Goal: Task Accomplishment & Management: Use online tool/utility

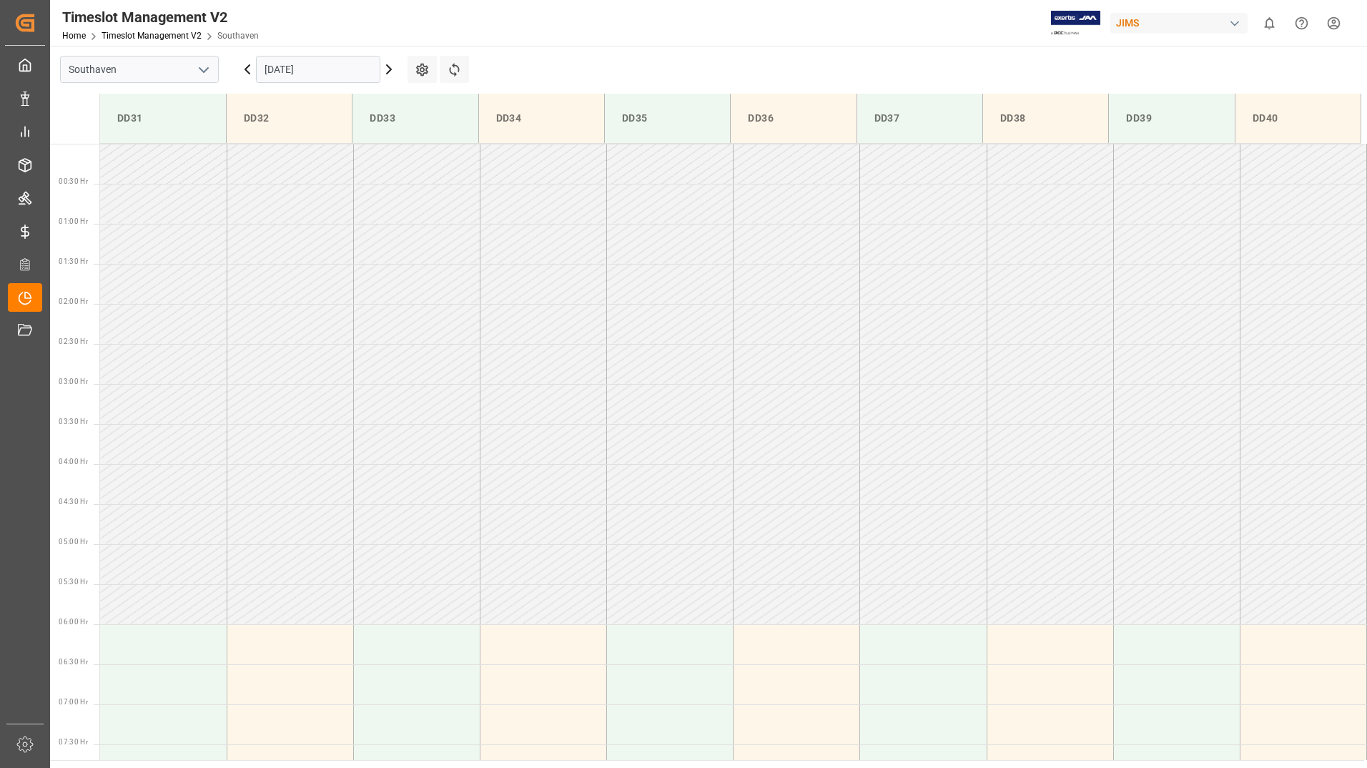
scroll to position [202, 0]
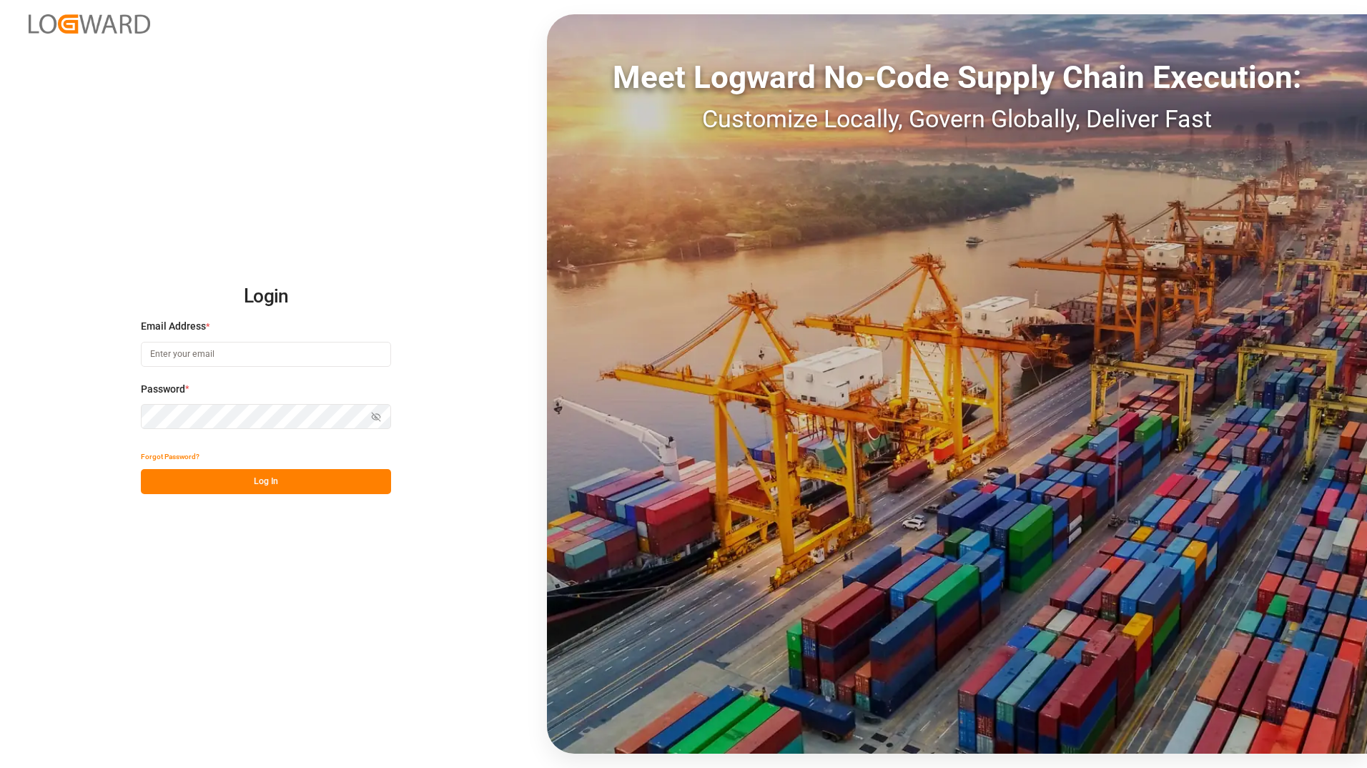
click at [255, 348] on input at bounding box center [266, 354] width 250 height 25
click at [272, 355] on input at bounding box center [266, 354] width 250 height 25
drag, startPoint x: 272, startPoint y: 355, endPoint x: 403, endPoint y: 263, distance: 159.7
click at [403, 263] on div "Login Email Address * Password * Show password Forgot Password? Log In Meet Log…" at bounding box center [683, 384] width 1367 height 768
click at [214, 349] on input at bounding box center [266, 354] width 250 height 25
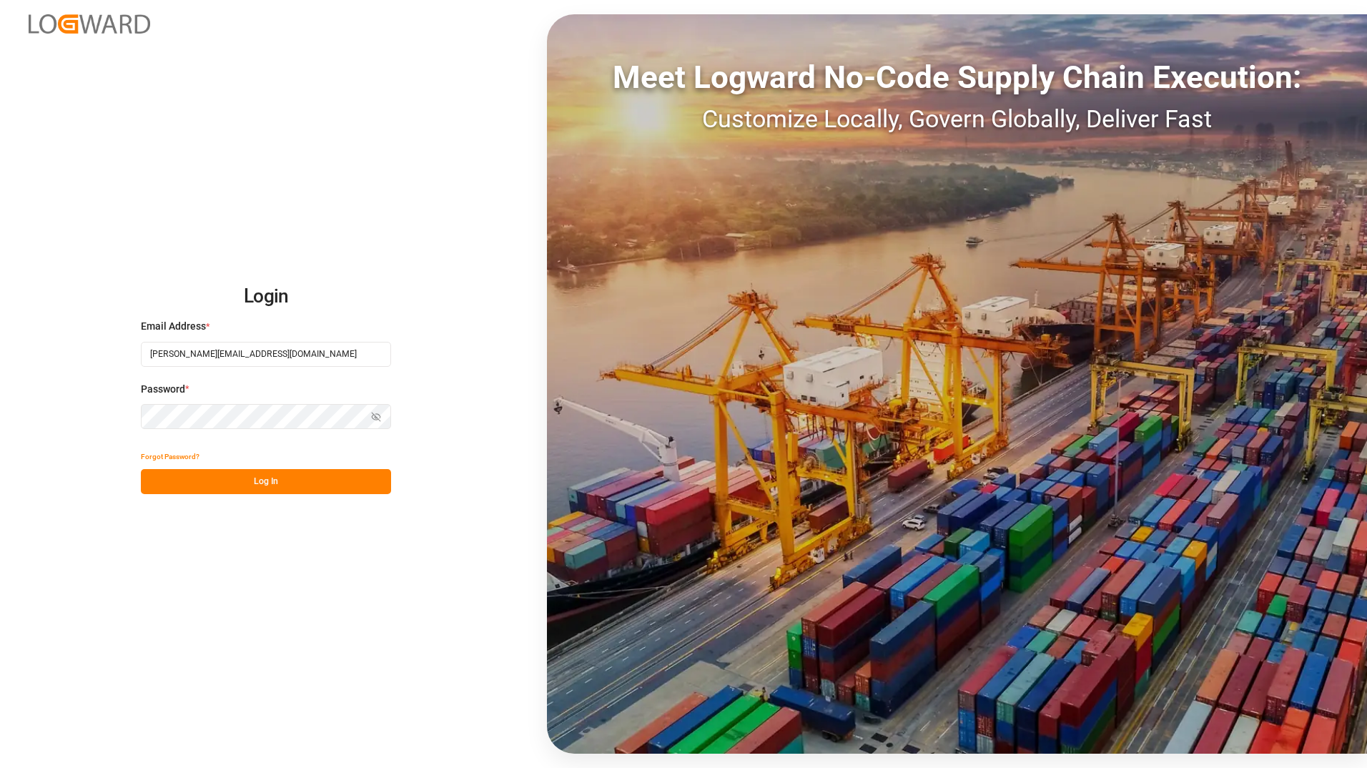
type input "[PERSON_NAME][EMAIL_ADDRESS][DOMAIN_NAME]"
click at [286, 487] on button "Log In" at bounding box center [266, 481] width 250 height 25
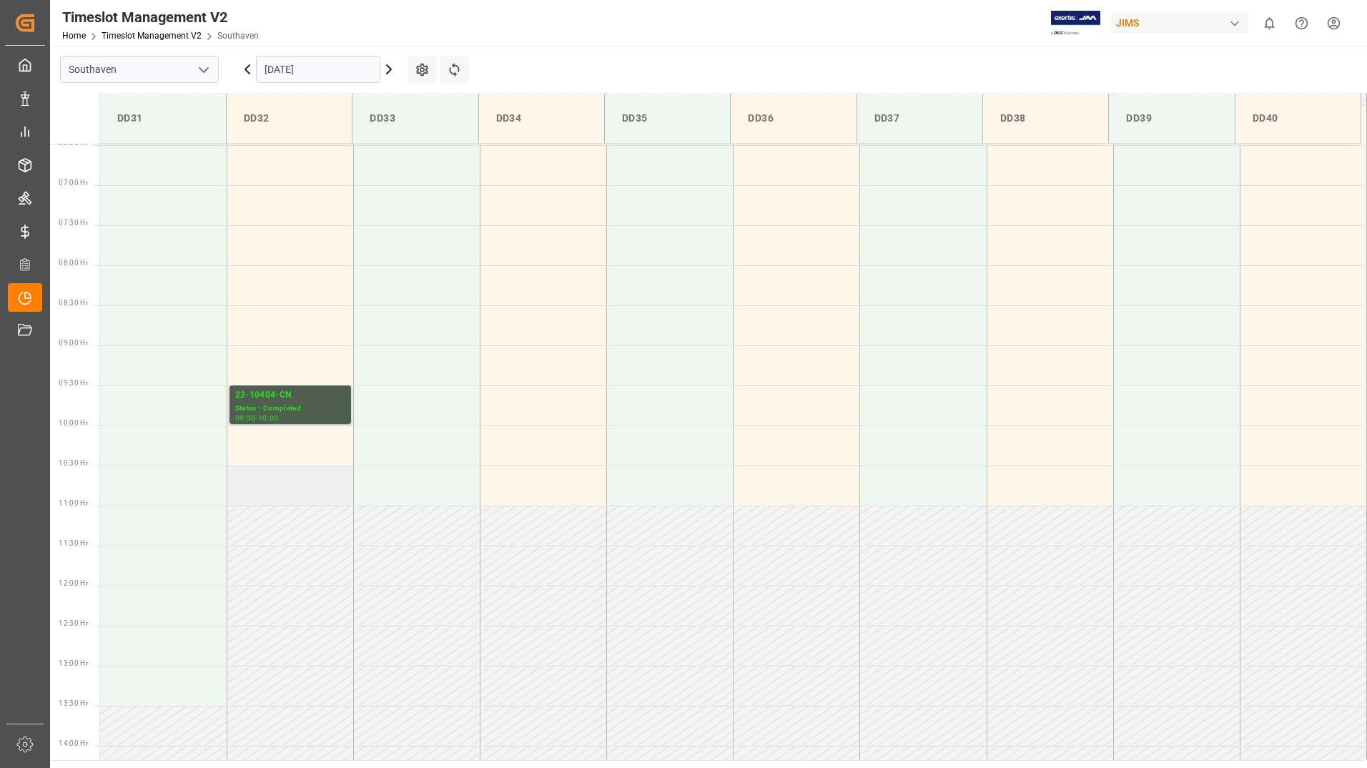
scroll to position [514, 0]
click at [388, 74] on icon at bounding box center [388, 69] width 17 height 17
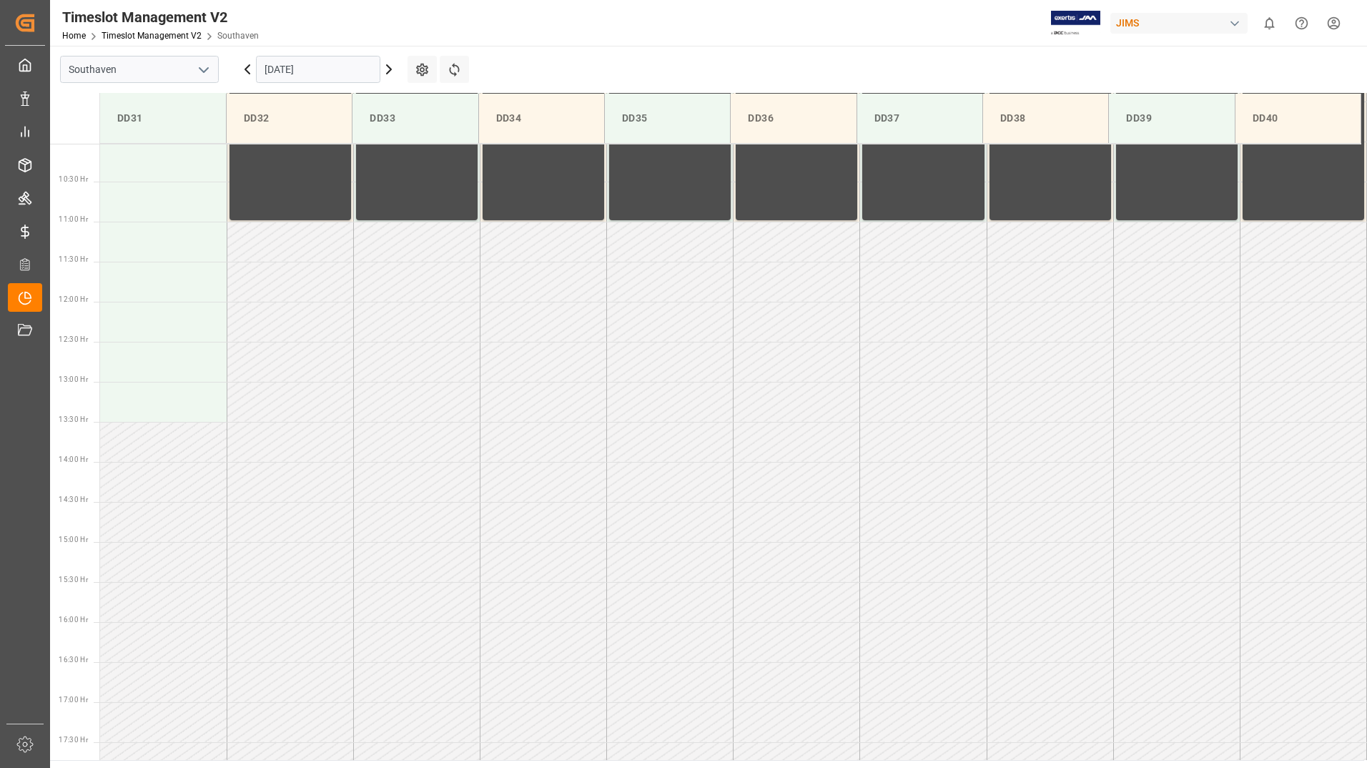
scroll to position [872, 0]
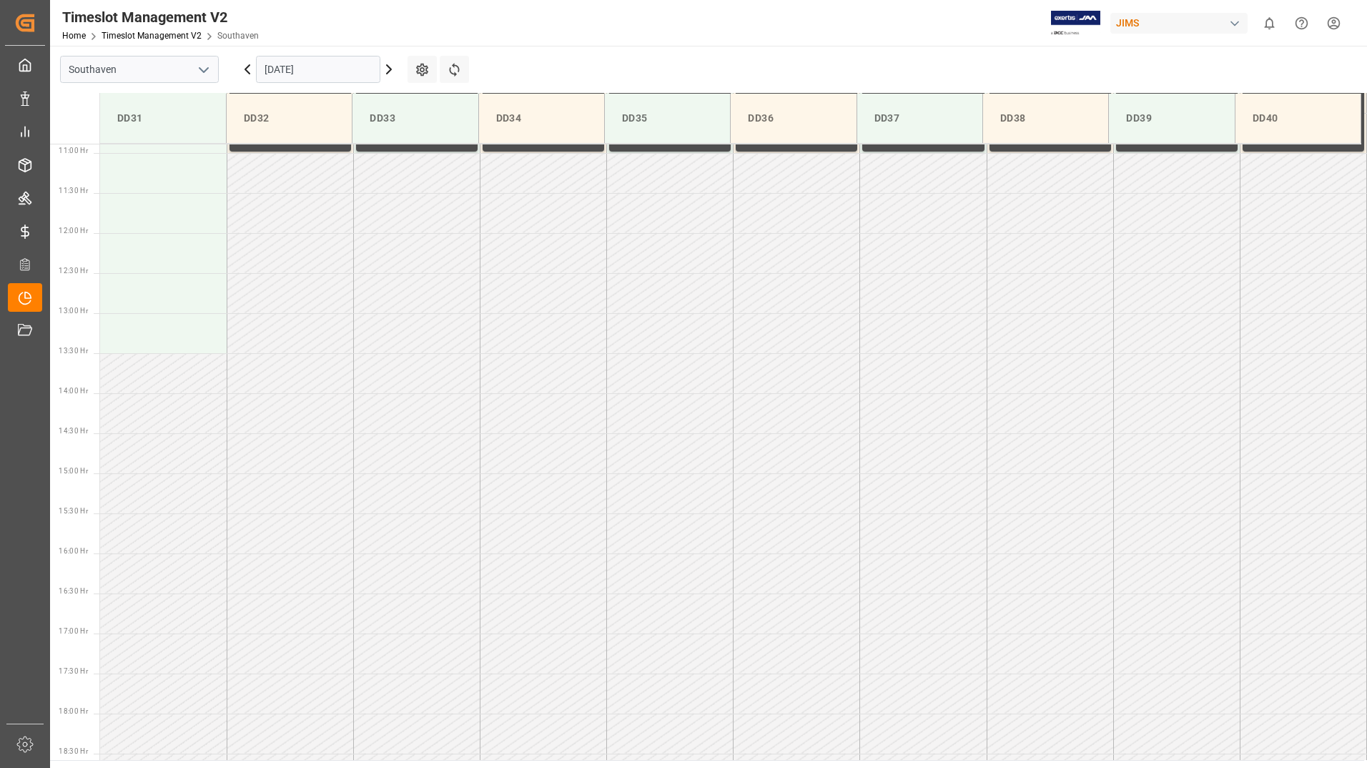
click at [391, 71] on icon at bounding box center [388, 69] width 17 height 17
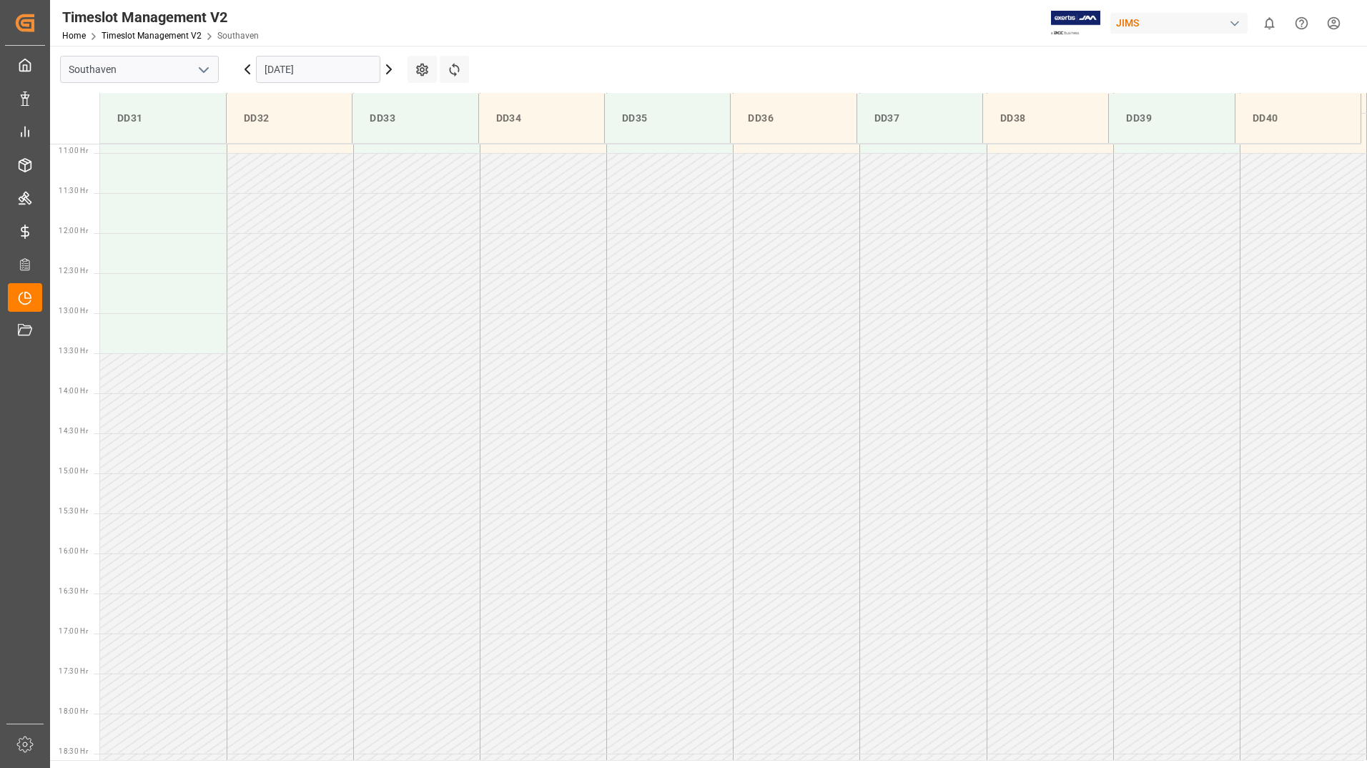
click at [391, 71] on icon at bounding box center [388, 69] width 17 height 17
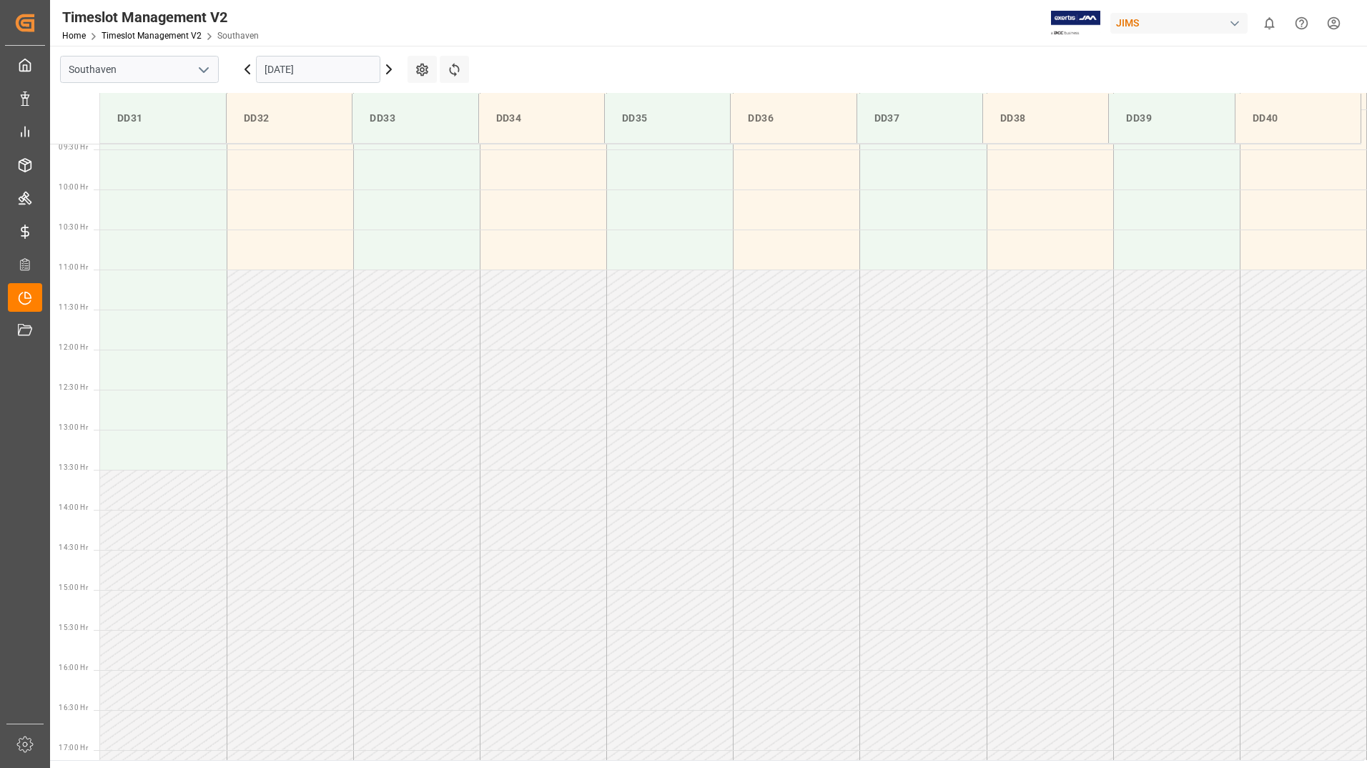
scroll to position [867, 0]
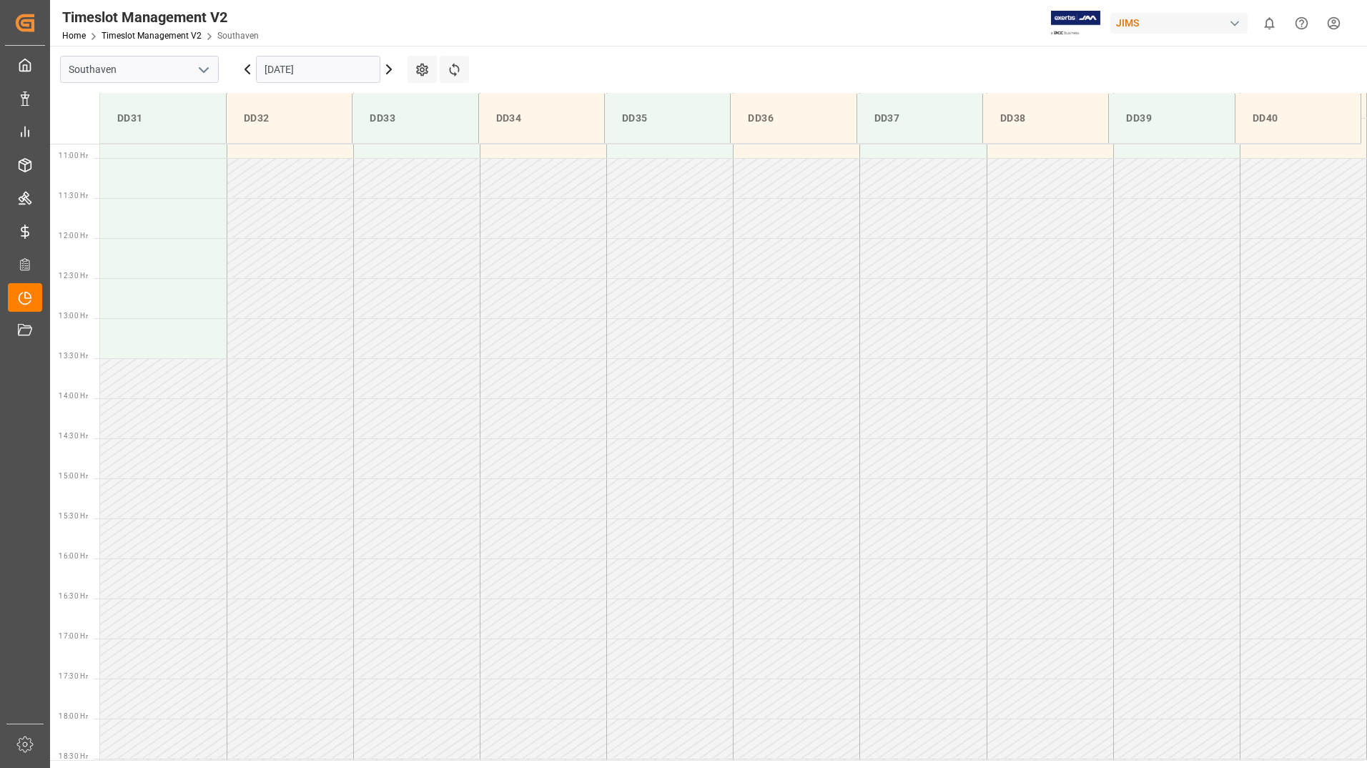
click at [391, 71] on icon at bounding box center [388, 69] width 17 height 17
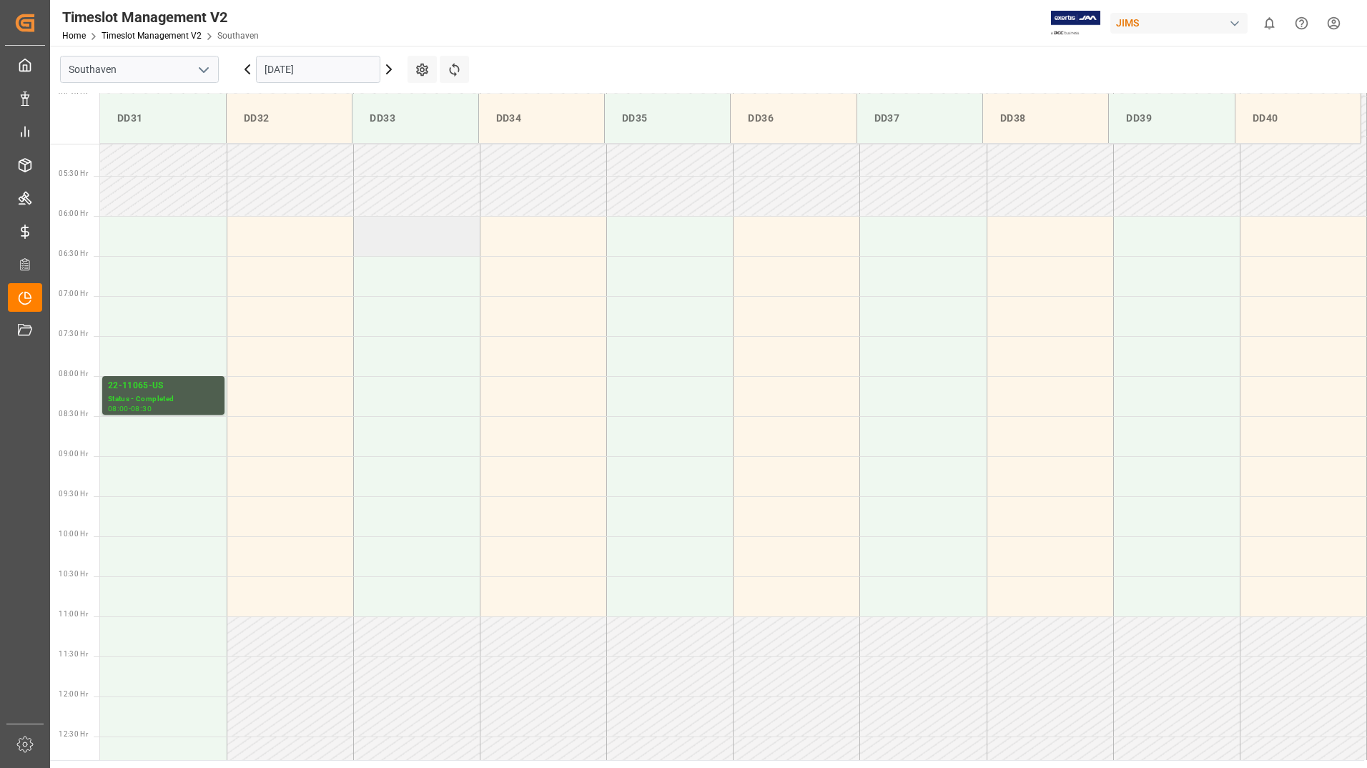
scroll to position [429, 0]
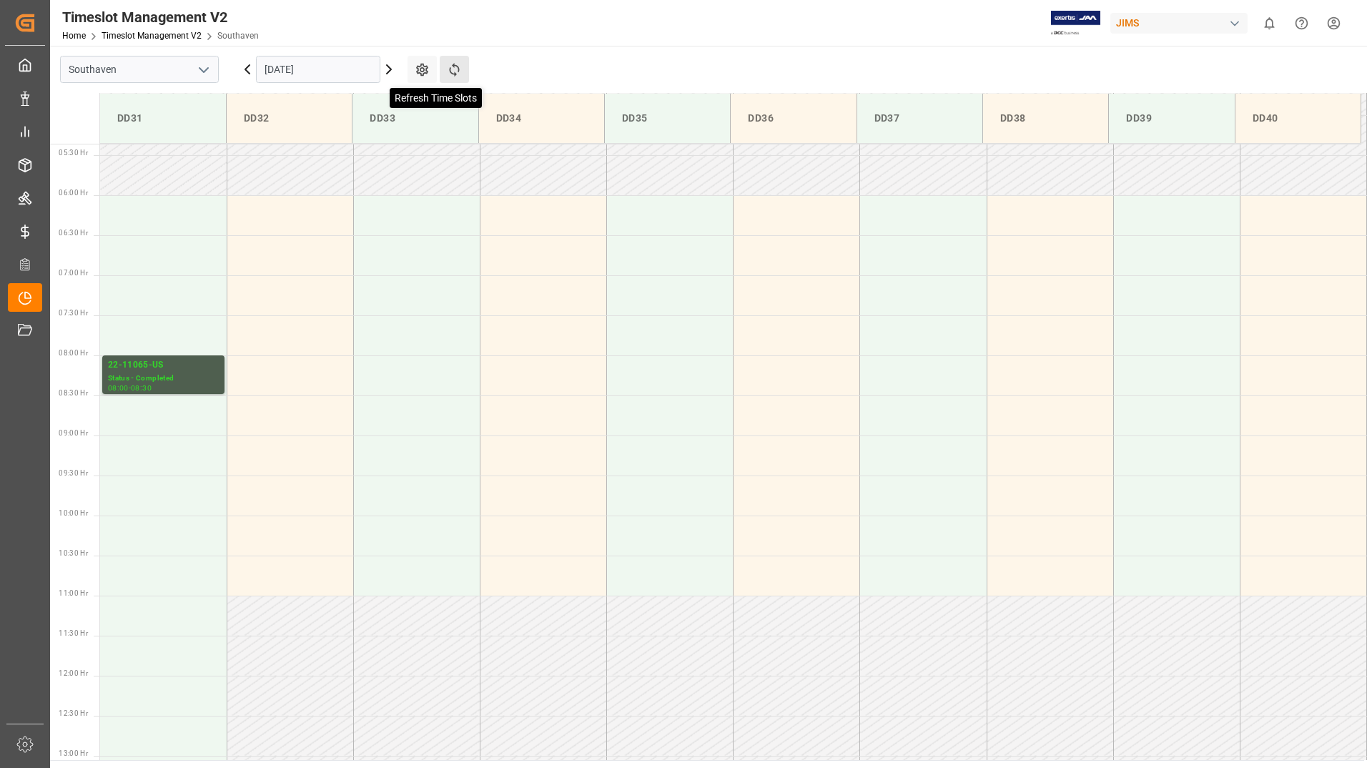
click at [455, 71] on icon at bounding box center [454, 69] width 15 height 15
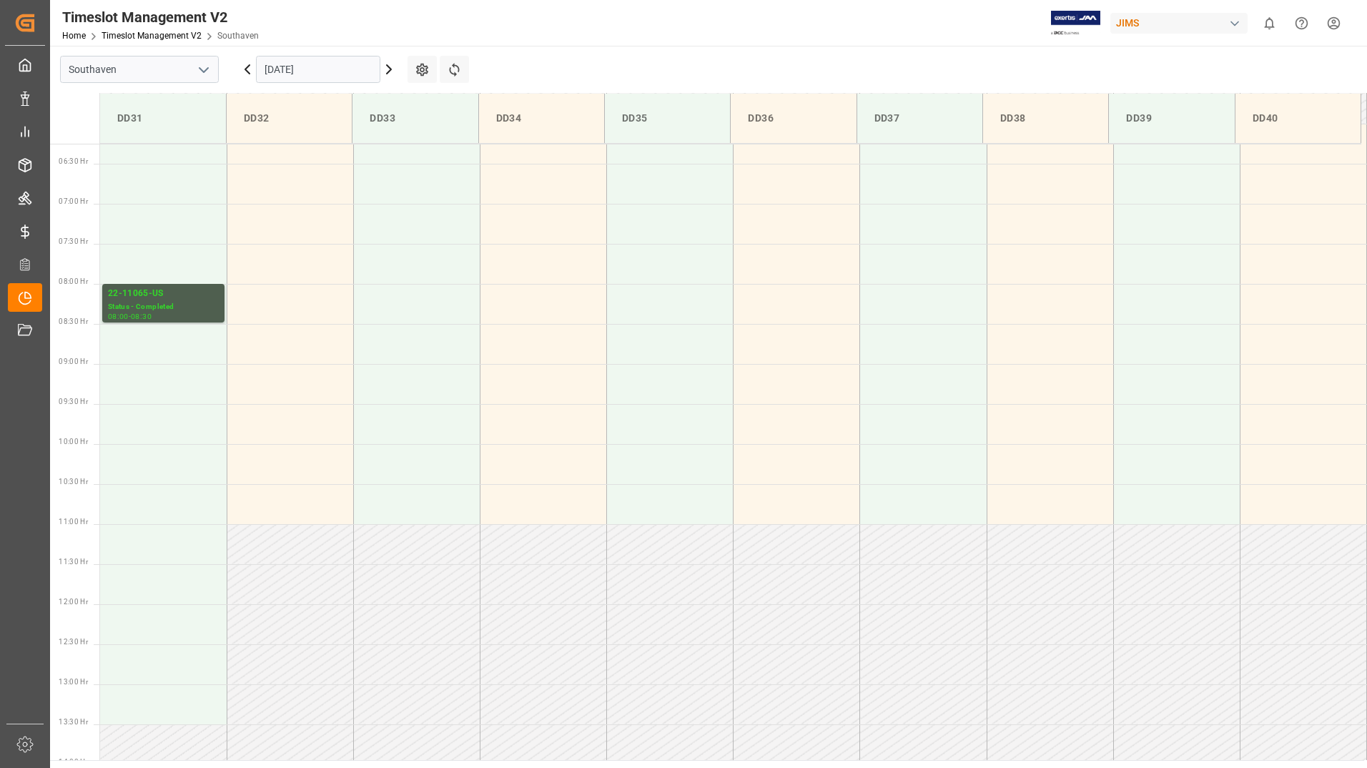
scroll to position [572, 0]
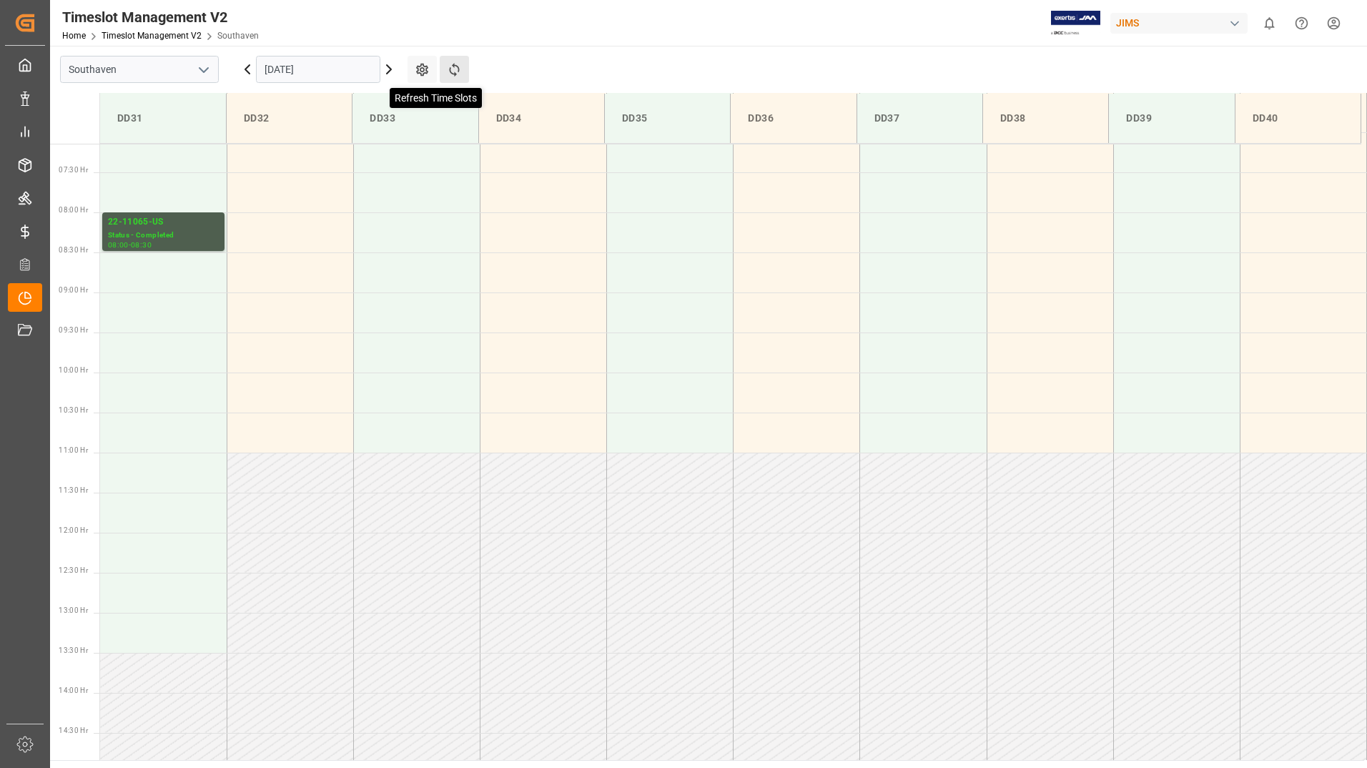
click at [456, 68] on icon at bounding box center [454, 69] width 15 height 15
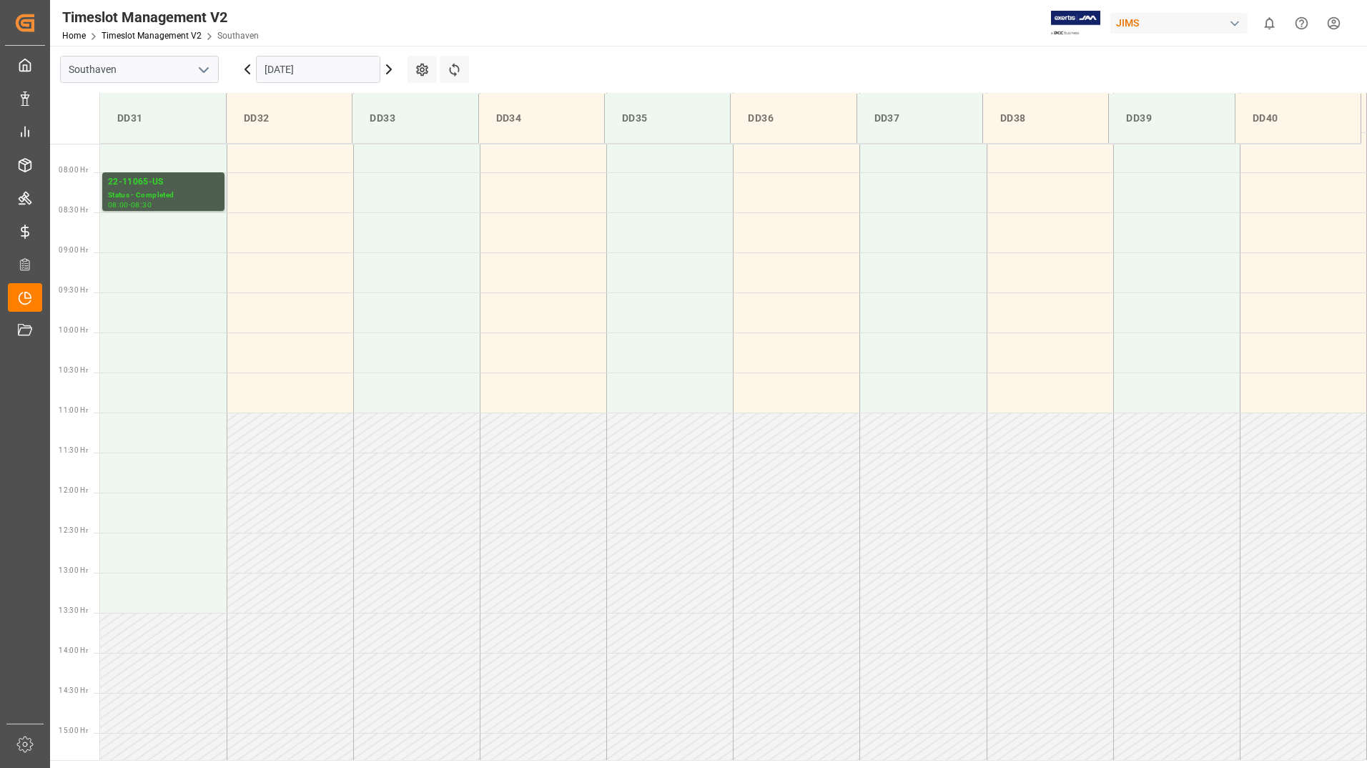
scroll to position [514, 0]
